Goal: Contribute content: Add original content to the website for others to see

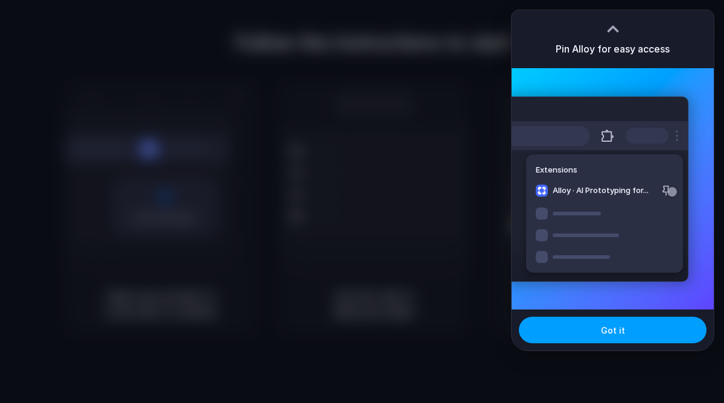
click at [604, 328] on span "Got it" at bounding box center [613, 330] width 24 height 13
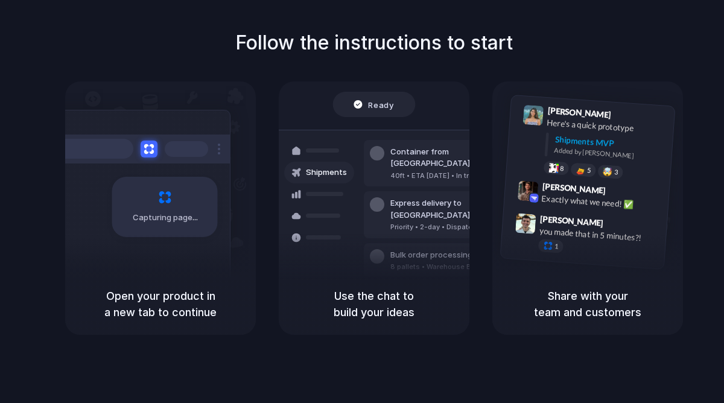
click at [372, 289] on div at bounding box center [377, 296] width 14 height 14
click at [136, 199] on div "Capturing page" at bounding box center [165, 207] width 106 height 60
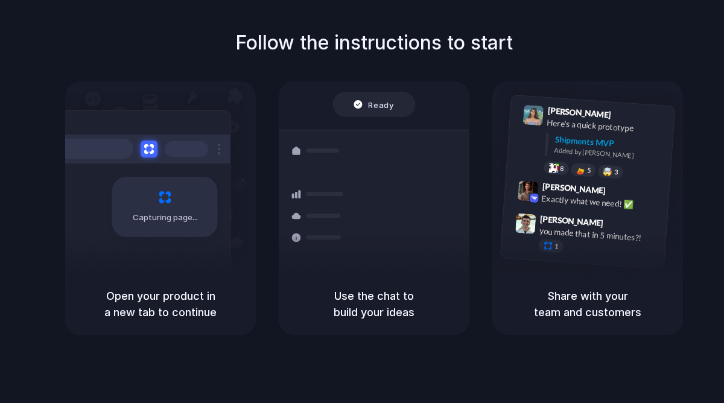
click at [362, 202] on div at bounding box center [362, 202] width 0 height 0
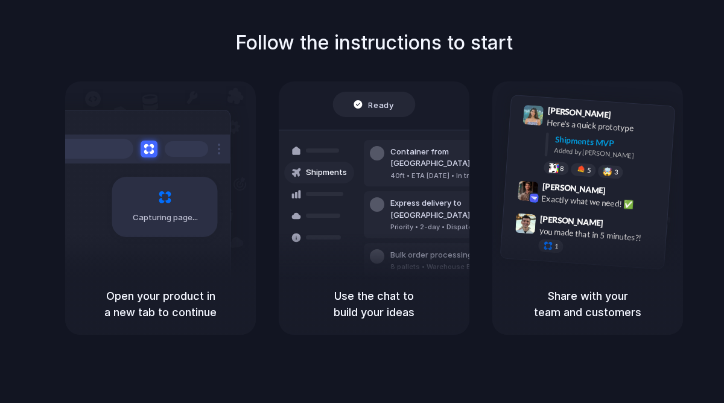
click at [164, 309] on h5 "Open your product in a new tab to continue" at bounding box center [161, 304] width 162 height 33
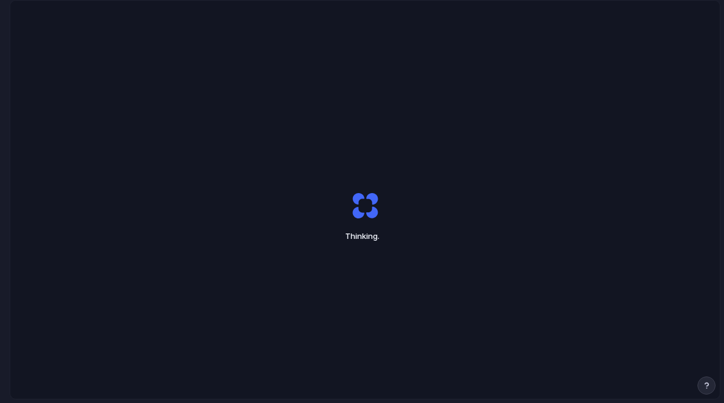
scroll to position [0, 36]
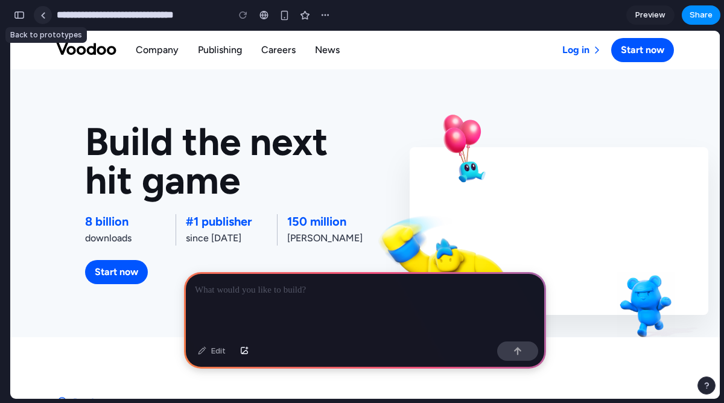
click at [46, 17] on link at bounding box center [43, 15] width 18 height 18
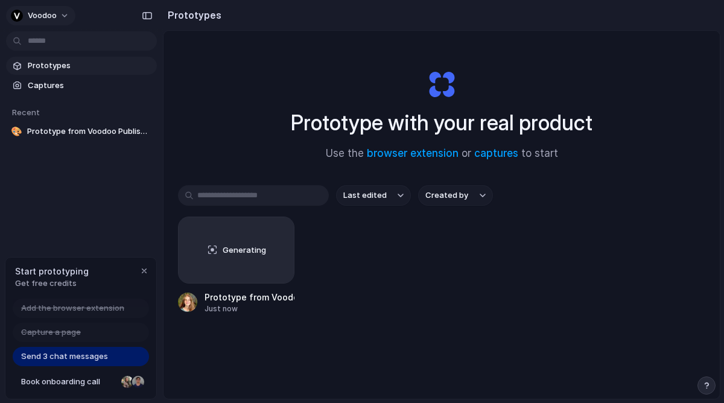
click at [63, 14] on button "Voodoo" at bounding box center [40, 15] width 69 height 19
click at [63, 14] on div "Settings Invite members Change theme Sign out" at bounding box center [362, 201] width 724 height 403
click at [51, 66] on span "Prototypes" at bounding box center [90, 66] width 124 height 12
click at [63, 132] on span "Prototype from Voodoo Publishing" at bounding box center [89, 132] width 125 height 12
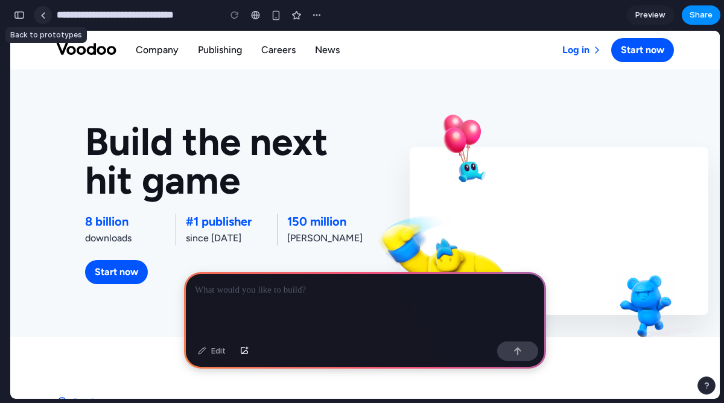
click at [46, 13] on link at bounding box center [43, 15] width 18 height 18
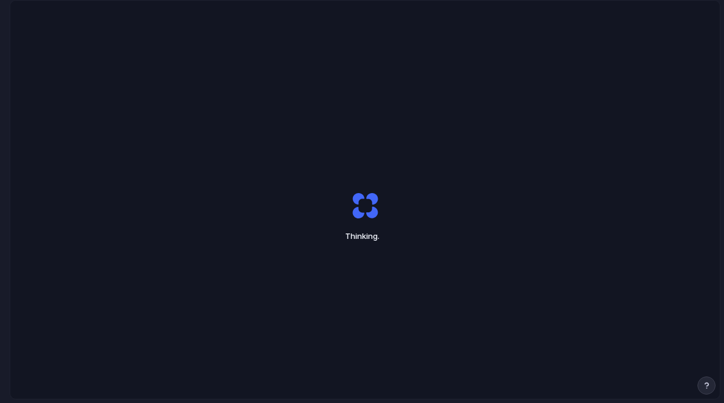
scroll to position [0, 36]
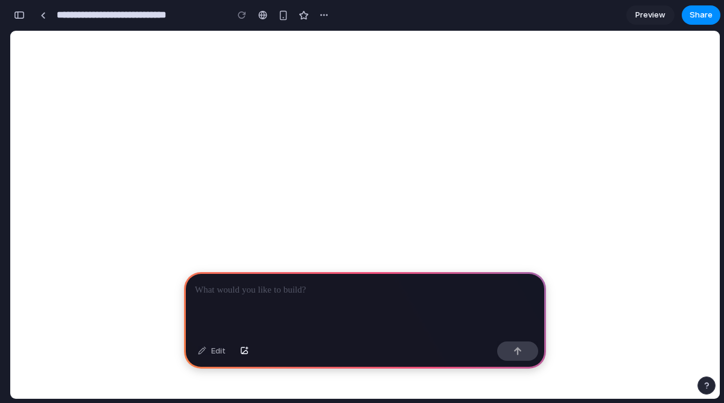
click at [234, 292] on p at bounding box center [365, 290] width 340 height 14
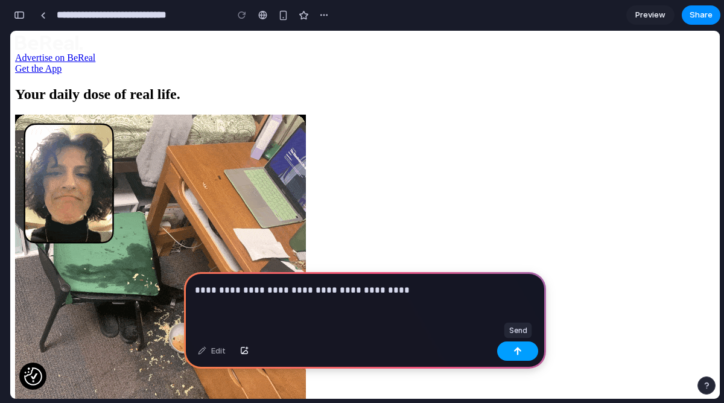
click at [522, 348] on button "button" at bounding box center [517, 351] width 41 height 19
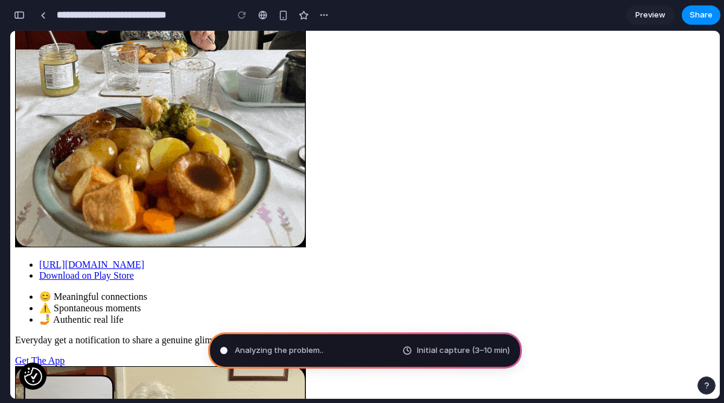
scroll to position [260, 0]
